Goal: Task Accomplishment & Management: Manage account settings

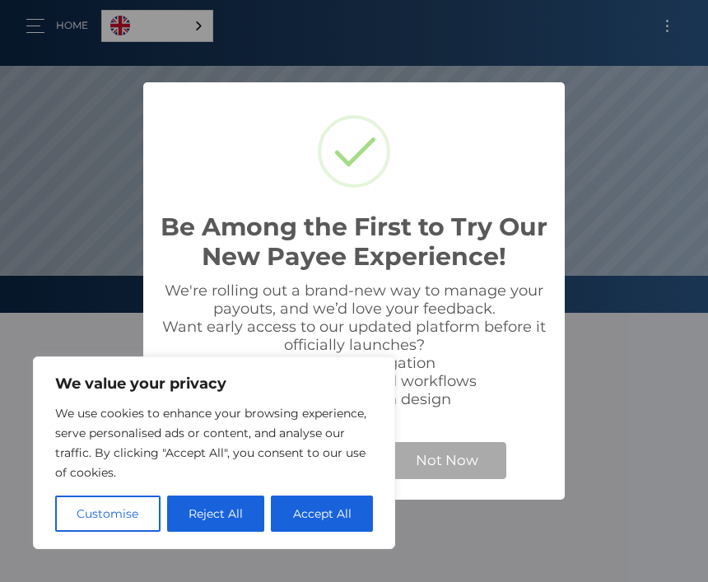
scroll to position [313, 708]
click at [329, 525] on button "Accept All" at bounding box center [322, 514] width 102 height 36
checkbox input "true"
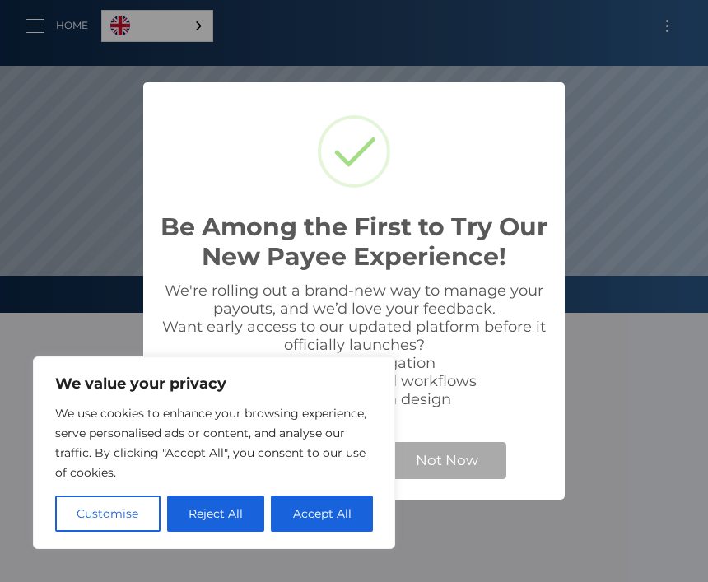
checkbox input "true"
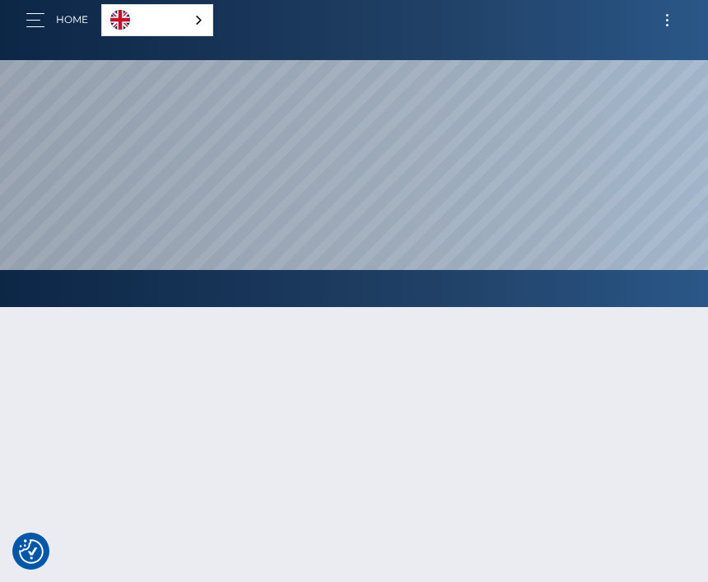
scroll to position [0, 0]
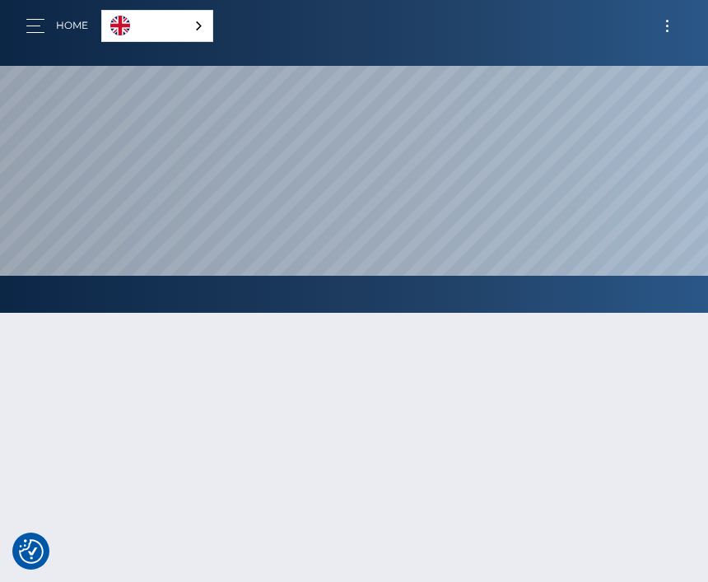
click at [662, 32] on button "Toggle navigation" at bounding box center [667, 26] width 30 height 22
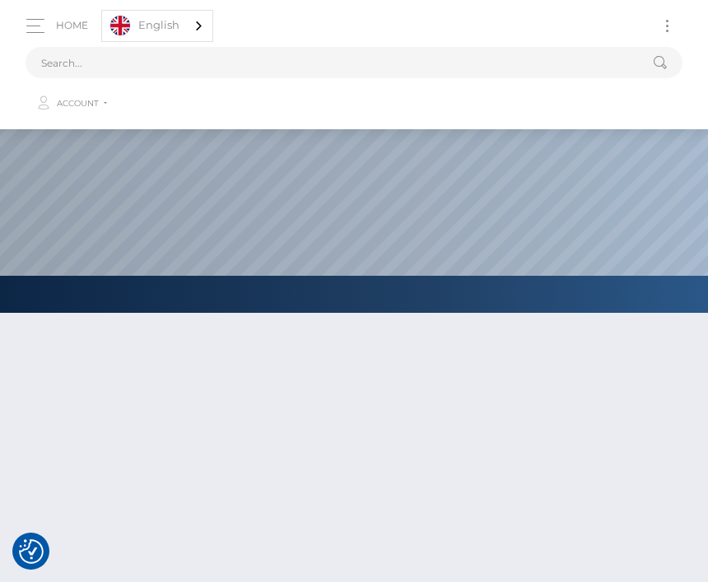
click at [76, 107] on span "Account" at bounding box center [78, 103] width 42 height 15
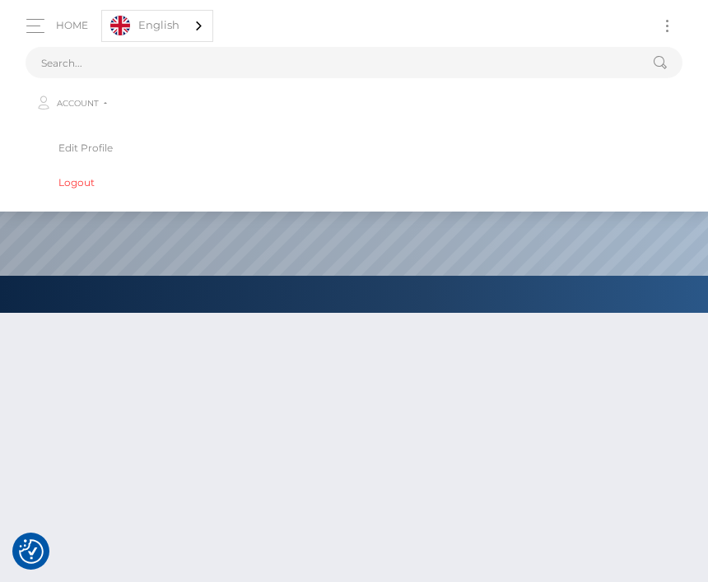
click at [75, 144] on link "Edit Profile" at bounding box center [354, 148] width 631 height 30
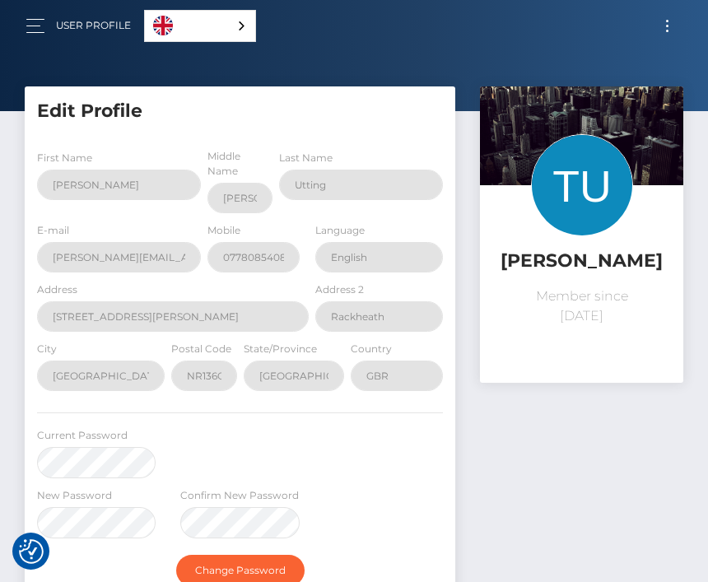
select select
click at [48, 32] on button "button" at bounding box center [41, 26] width 30 height 22
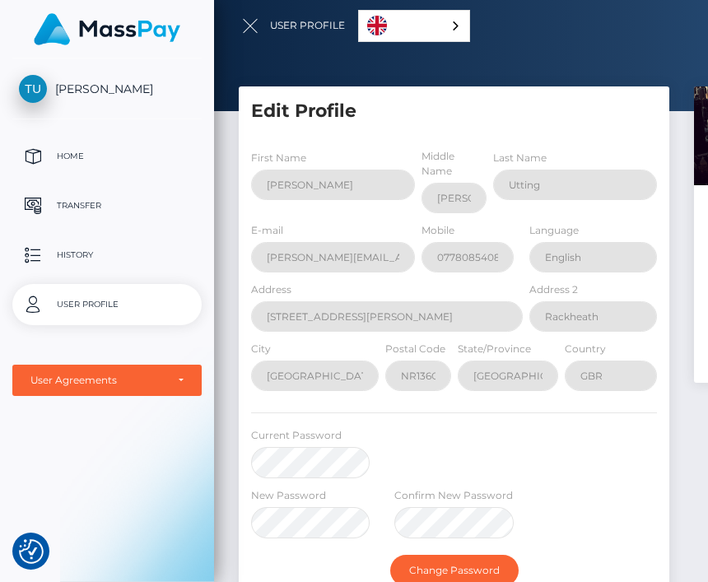
click at [61, 157] on p "Home" at bounding box center [107, 156] width 176 height 25
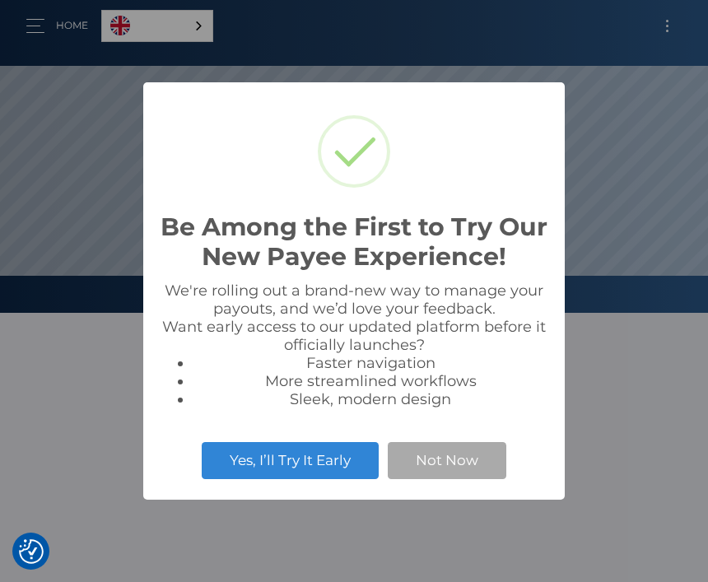
scroll to position [313, 708]
click at [449, 469] on button "Not Now" at bounding box center [447, 460] width 119 height 36
